Goal: Task Accomplishment & Management: Complete application form

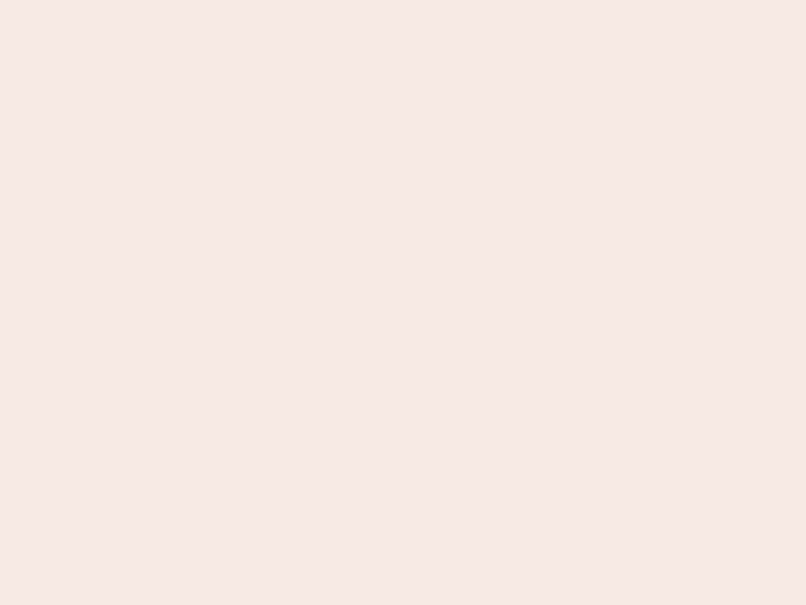
click at [403, 302] on nb-app "Almost there Thank you for registering for Newbook. Your account is under revie…" at bounding box center [403, 302] width 806 height 605
click at [403, 0] on nb-app "Almost there Thank you for registering for Newbook. Your account is under revie…" at bounding box center [403, 302] width 806 height 605
click at [431, 0] on nb-app "Almost there Thank you for registering for Newbook. Your account is under revie…" at bounding box center [403, 302] width 806 height 605
click at [403, 302] on nb-app "Almost there Thank you for registering for Newbook. Your account is under revie…" at bounding box center [403, 302] width 806 height 605
click at [403, 0] on nb-app "Almost there Thank you for registering for Newbook. Your account is under revie…" at bounding box center [403, 302] width 806 height 605
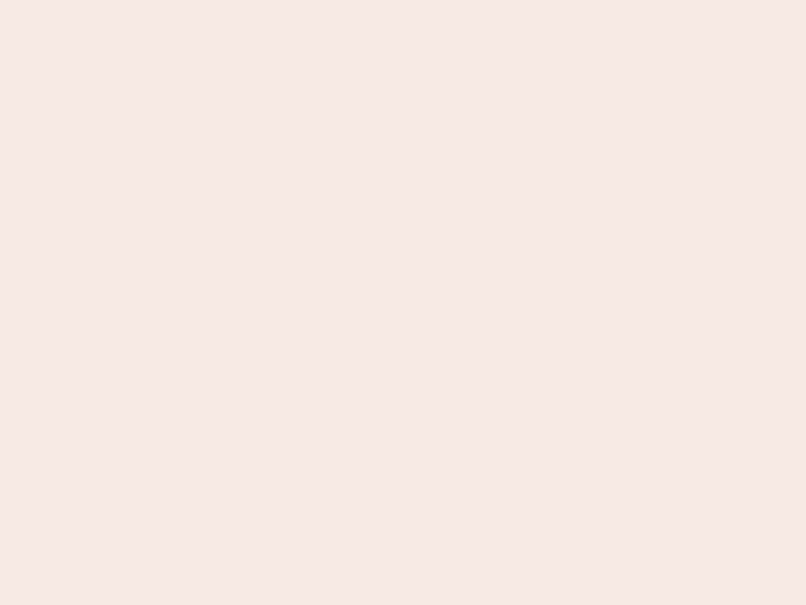
click at [282, 0] on nb-app "Almost there Thank you for registering for Newbook. Your account is under revie…" at bounding box center [403, 302] width 806 height 605
click at [403, 302] on nb-app "Almost there Thank you for registering for Newbook. Your account is under revie…" at bounding box center [403, 302] width 806 height 605
click at [403, 0] on nb-app "Almost there Thank you for registering for Newbook. Your account is under revie…" at bounding box center [403, 302] width 806 height 605
click at [282, 0] on nb-app "Almost there Thank you for registering for Newbook. Your account is under revie…" at bounding box center [403, 302] width 806 height 605
click at [403, 302] on nb-app "Almost there Thank you for registering for Newbook. Your account is under revie…" at bounding box center [403, 302] width 806 height 605
